Goal: Communication & Community: Share content

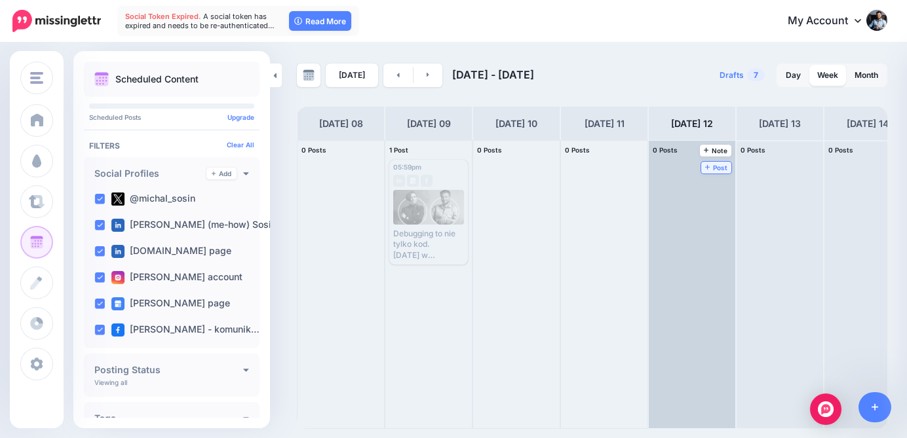
click at [727, 168] on span "Post" at bounding box center [716, 167] width 23 height 7
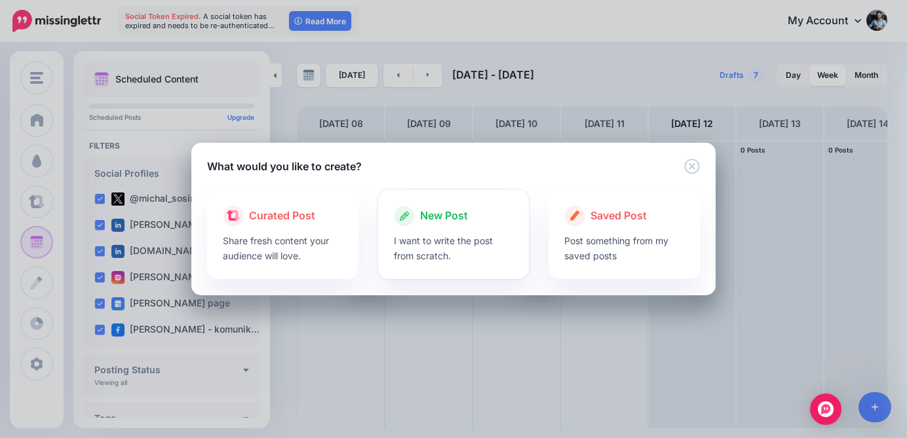
click at [419, 229] on div at bounding box center [454, 230] width 120 height 7
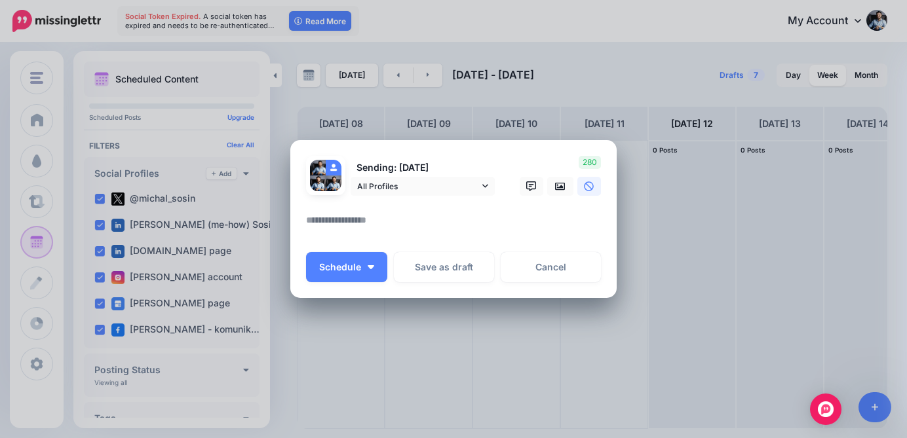
click at [310, 219] on textarea at bounding box center [456, 225] width 301 height 26
paste textarea "**********"
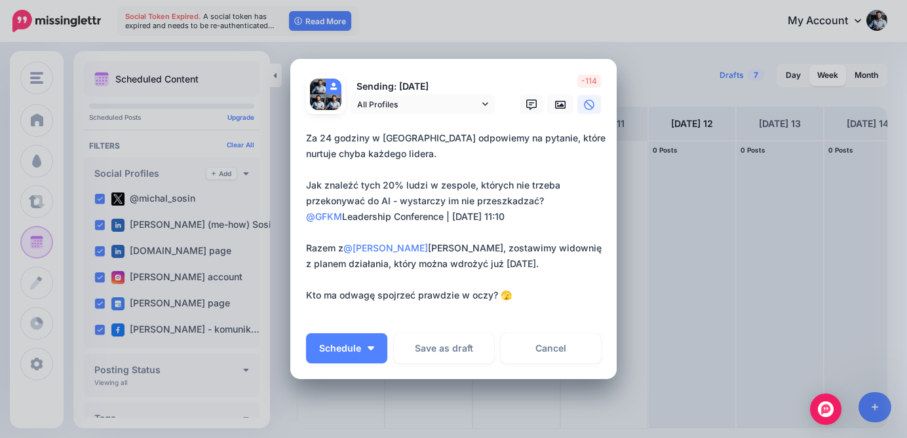
drag, startPoint x: 364, startPoint y: 139, endPoint x: 294, endPoint y: 139, distance: 70.1
click at [294, 139] on div "Loading Sending: [DATE] All Profiles" at bounding box center [453, 219] width 326 height 321
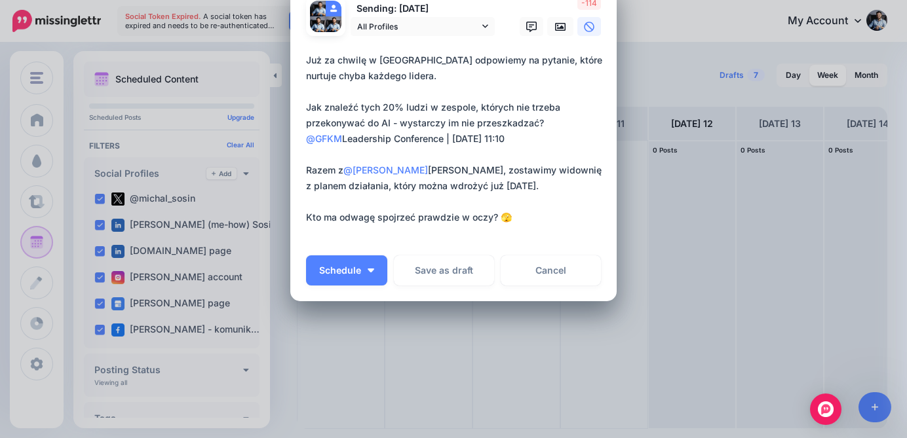
scroll to position [83, 0]
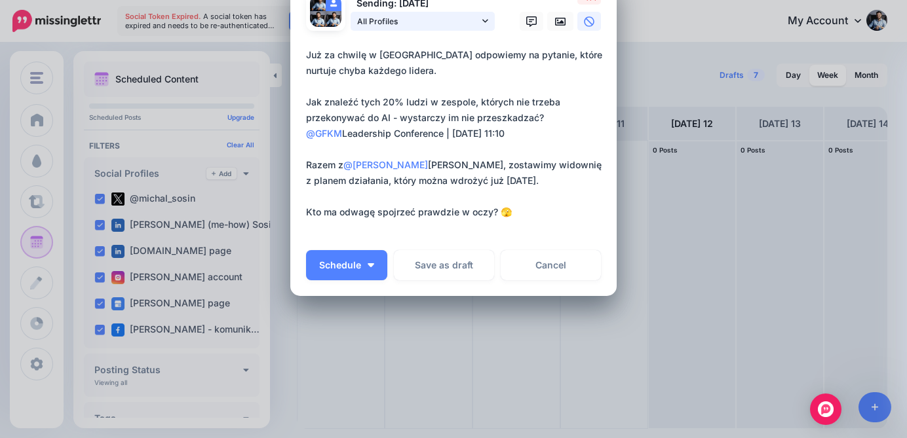
type textarea "**********"
click at [482, 26] on icon at bounding box center [485, 20] width 6 height 9
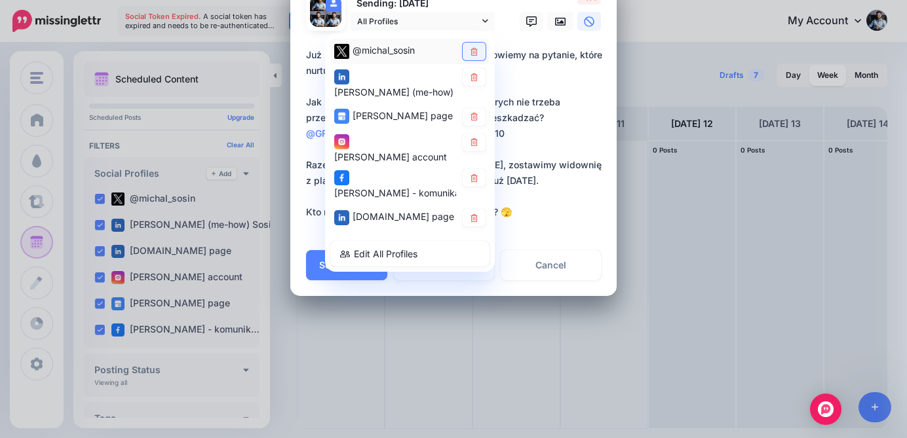
click at [470, 52] on icon at bounding box center [473, 52] width 7 height 8
click at [549, 162] on textarea "**********" at bounding box center [456, 141] width 301 height 189
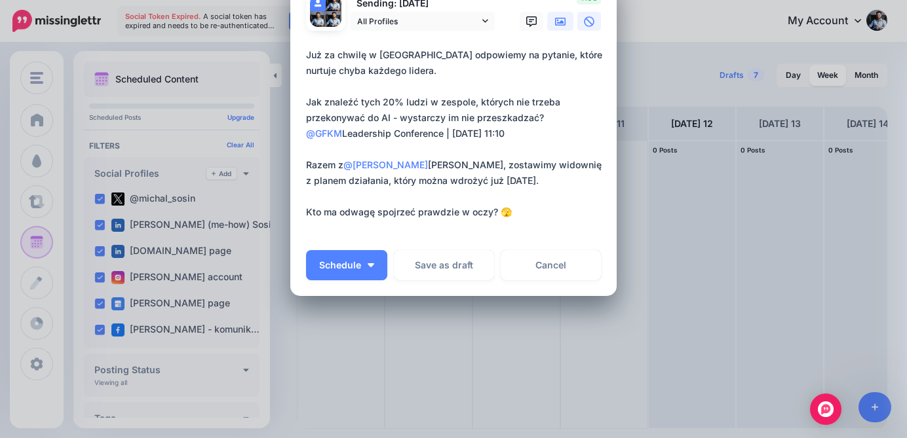
click at [548, 22] on link at bounding box center [560, 21] width 26 height 19
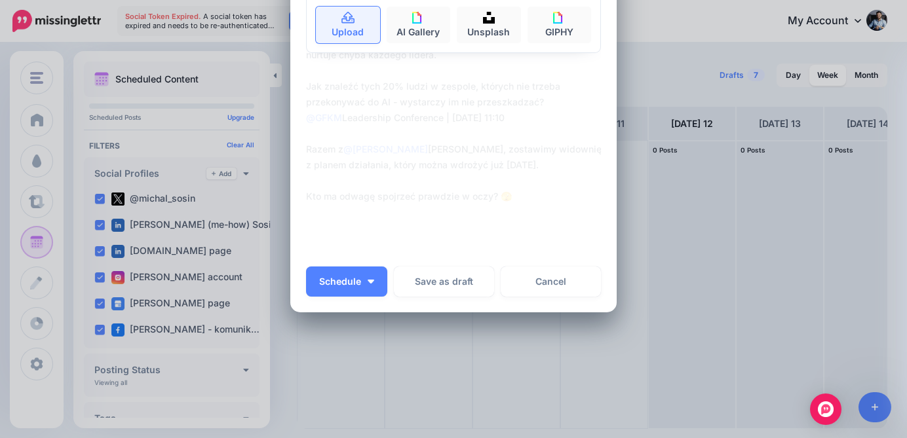
click at [356, 20] on link "Upload" at bounding box center [348, 25] width 64 height 37
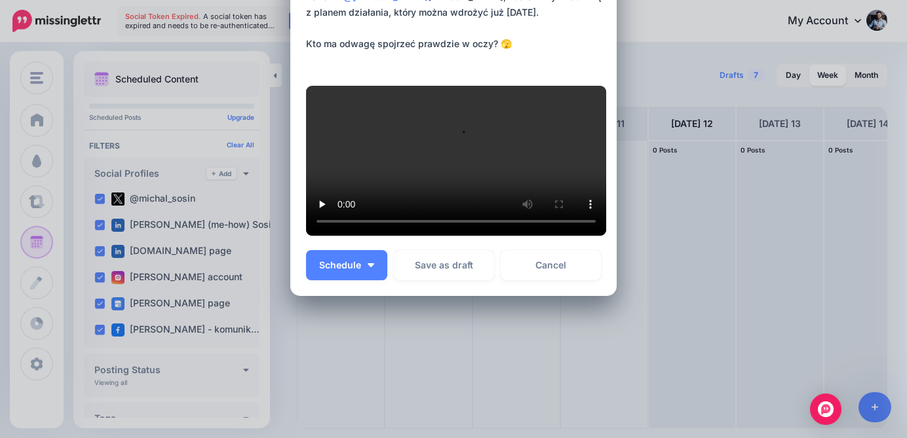
scroll to position [537, 0]
click at [368, 280] on button "Schedule" at bounding box center [346, 265] width 81 height 30
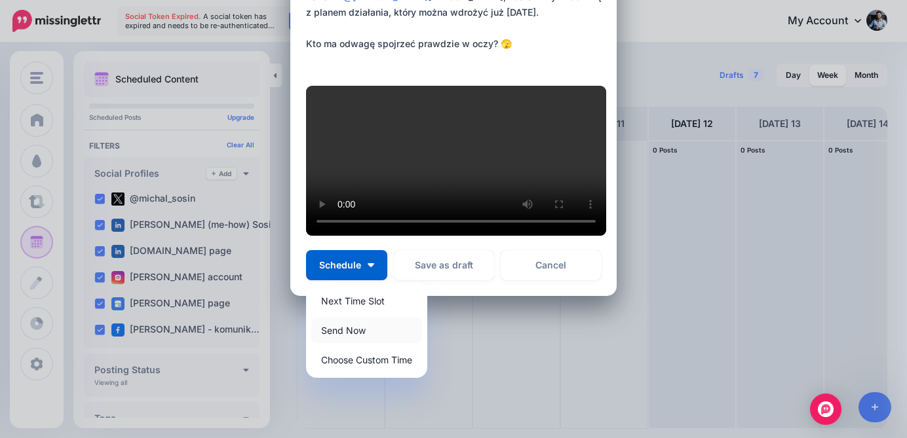
click at [364, 343] on link "Send Now" at bounding box center [366, 331] width 111 height 26
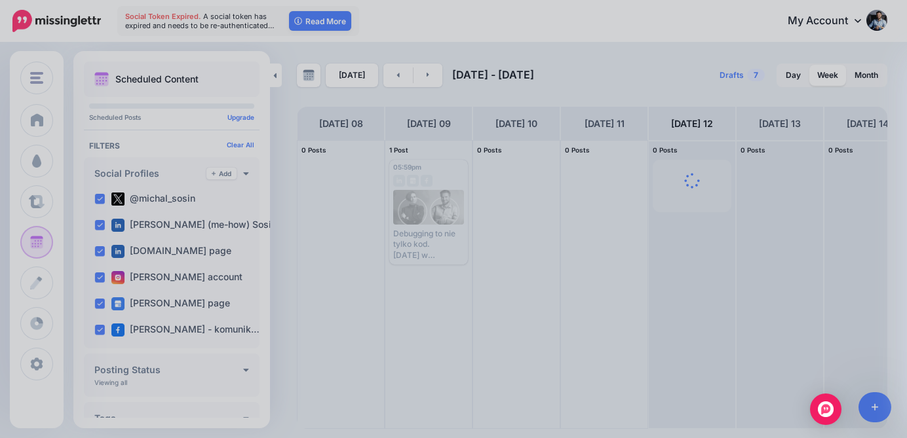
scroll to position [0, 0]
